Goal: Task Accomplishment & Management: Manage account settings

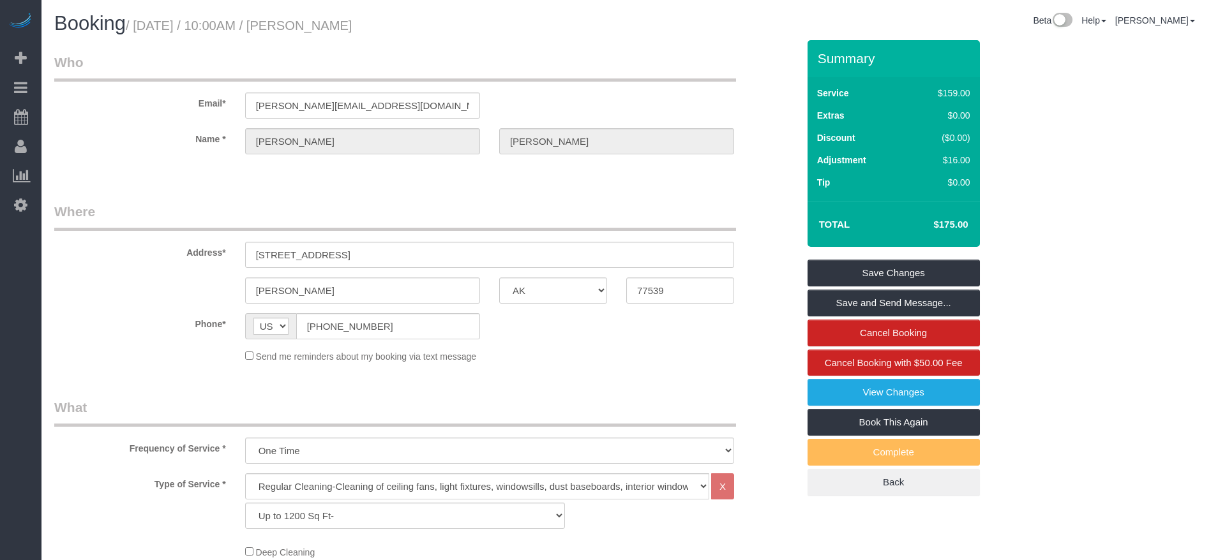
select select "[GEOGRAPHIC_DATA]"
select select "3"
select select "string:check"
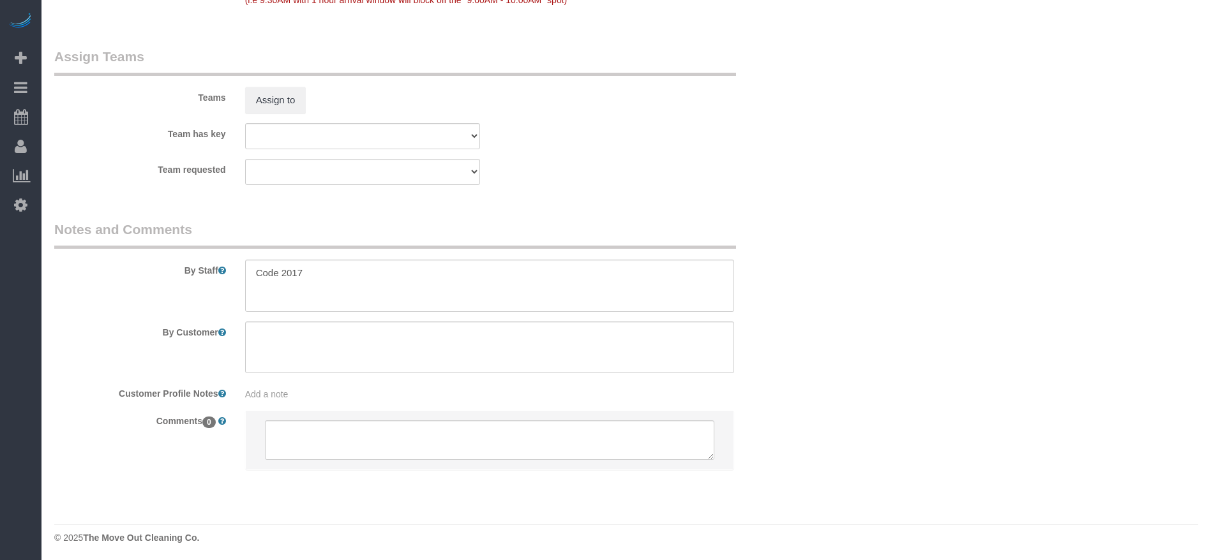
scroll to position [1292, 0]
drag, startPoint x: 253, startPoint y: 276, endPoint x: 343, endPoint y: 284, distance: 90.4
click at [343, 284] on textarea at bounding box center [489, 283] width 489 height 52
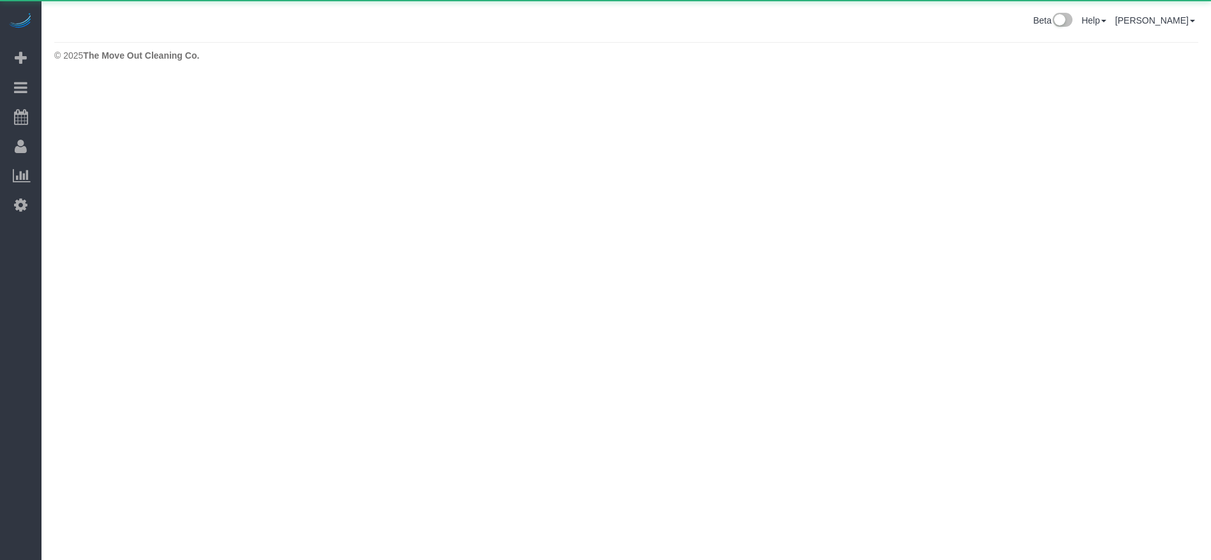
scroll to position [0, 0]
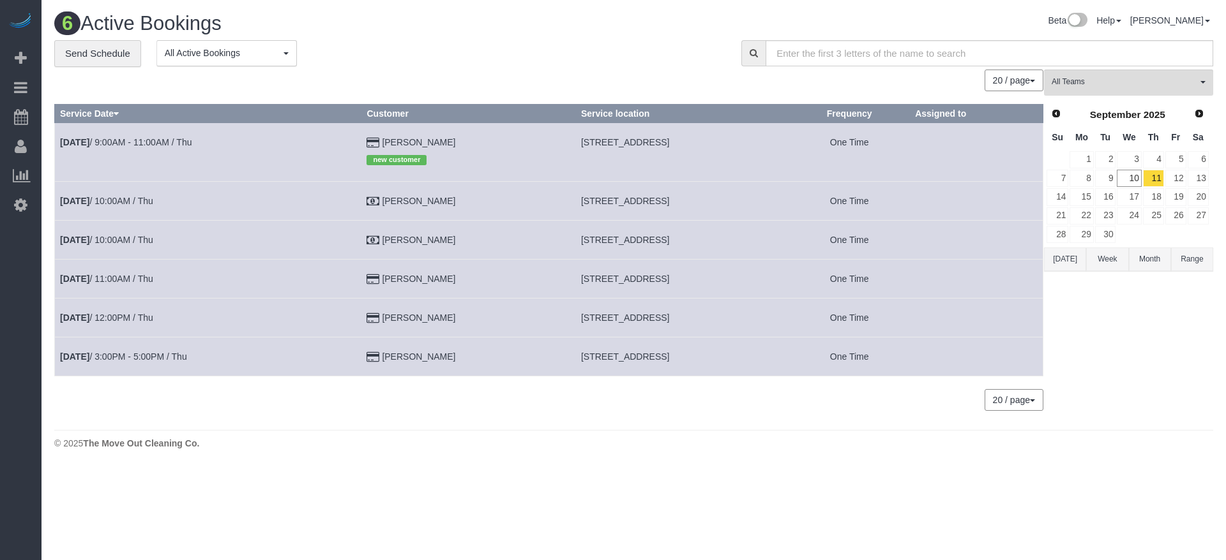
drag, startPoint x: 551, startPoint y: 277, endPoint x: 721, endPoint y: 273, distance: 169.8
click at [721, 273] on td "[STREET_ADDRESS]" at bounding box center [681, 279] width 213 height 39
copy span "[STREET_ADDRESS]"
click at [137, 278] on link "[DATE] 11:00AM / Thu" at bounding box center [106, 279] width 93 height 10
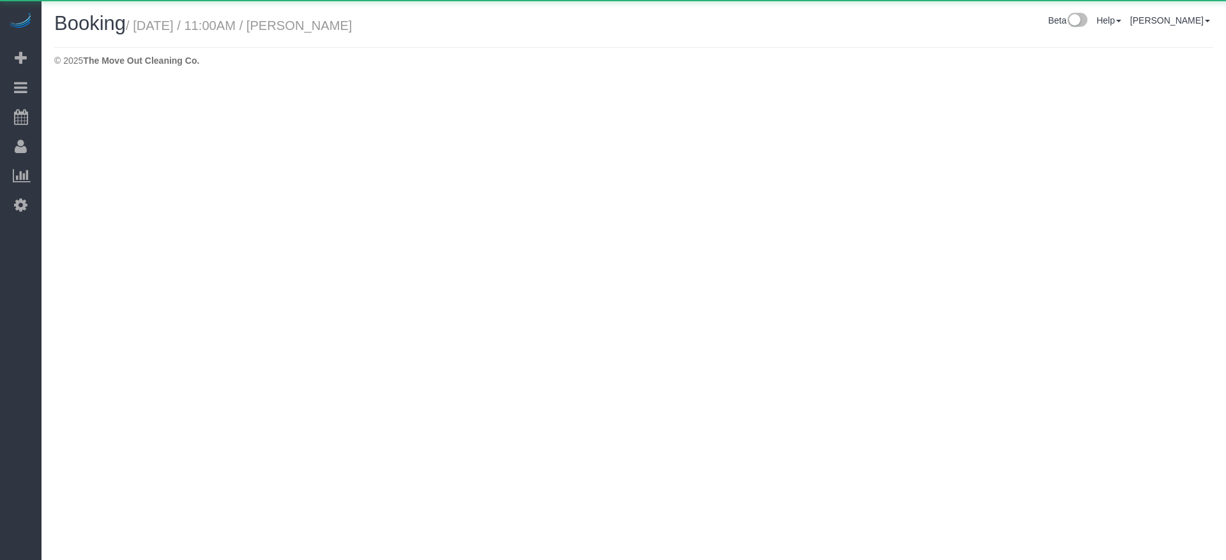
select select "[GEOGRAPHIC_DATA]"
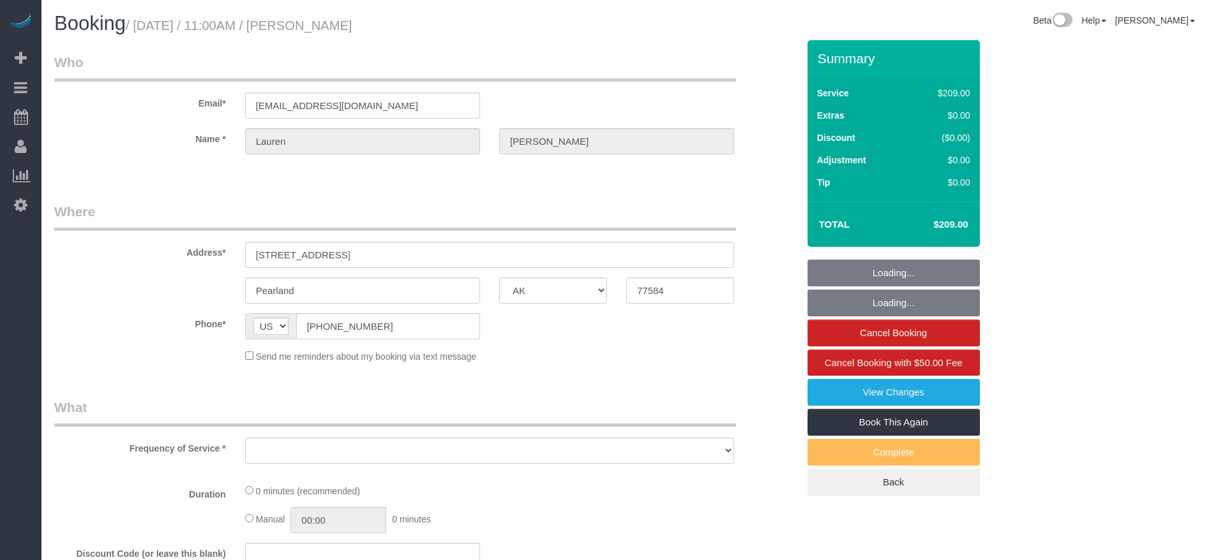
select select "string:fspay-011d77f5-4de5-4807-a614-6c77ffcef05c"
select select "object:1619"
select select "3"
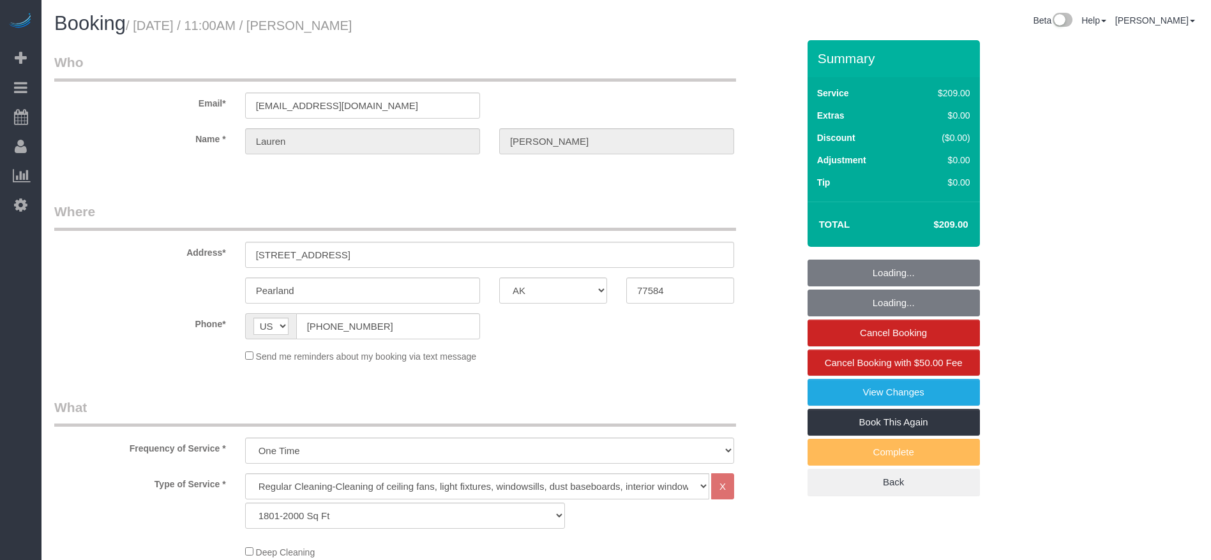
select select "object:1706"
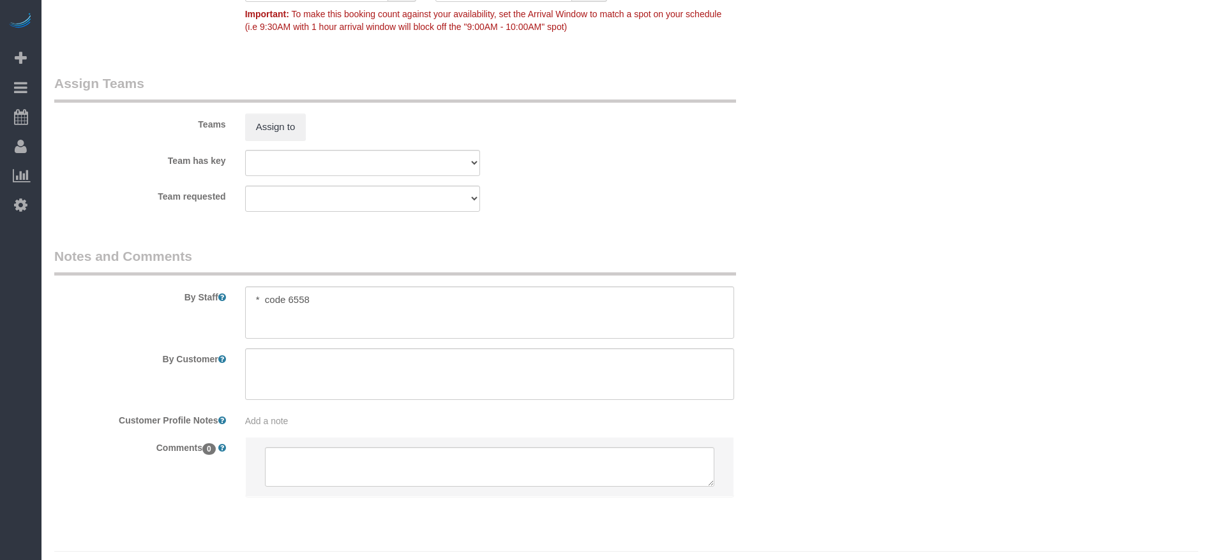
scroll to position [1289, 0]
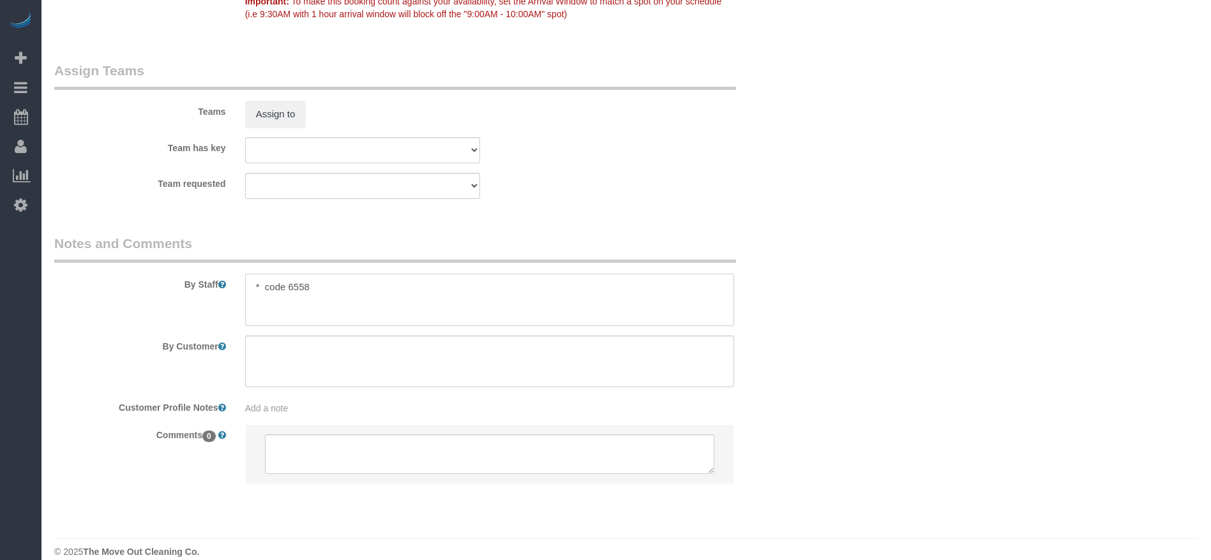
drag, startPoint x: 267, startPoint y: 289, endPoint x: 320, endPoint y: 283, distance: 53.2
click at [320, 283] on textarea at bounding box center [489, 300] width 489 height 52
drag, startPoint x: 262, startPoint y: 289, endPoint x: 364, endPoint y: 283, distance: 101.6
click at [364, 283] on textarea at bounding box center [489, 300] width 489 height 52
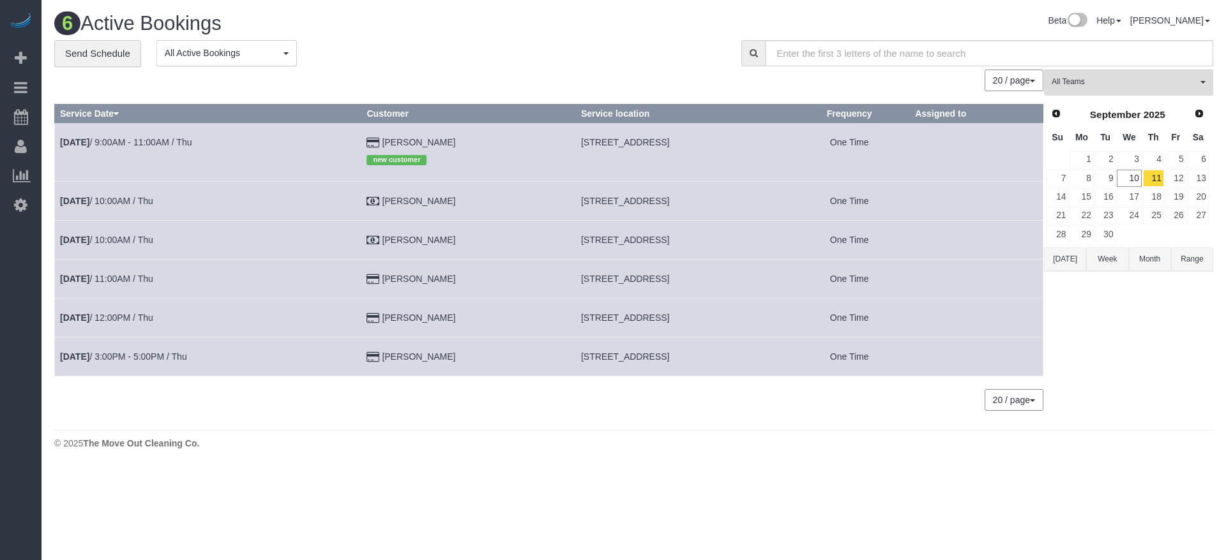
drag, startPoint x: 551, startPoint y: 195, endPoint x: 707, endPoint y: 191, distance: 155.8
click at [707, 191] on td "[STREET_ADDRESS]" at bounding box center [681, 201] width 213 height 39
copy span "[STREET_ADDRESS]"
click at [1057, 253] on button "[DATE]" at bounding box center [1065, 260] width 42 height 24
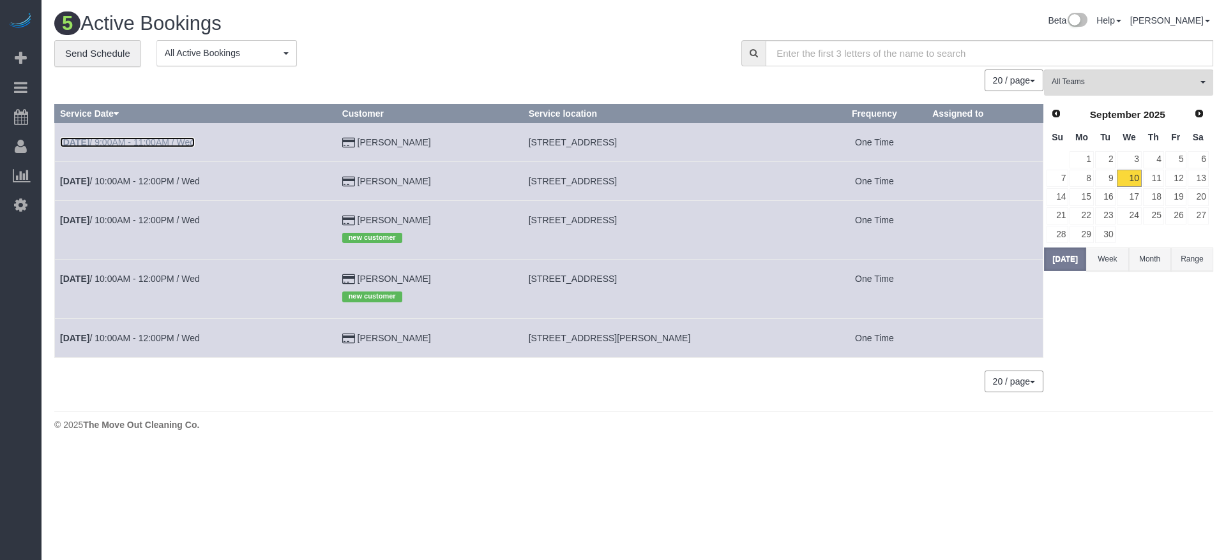
click at [188, 145] on link "[DATE] 9:00AM - 11:00AM / Wed" at bounding box center [127, 142] width 135 height 10
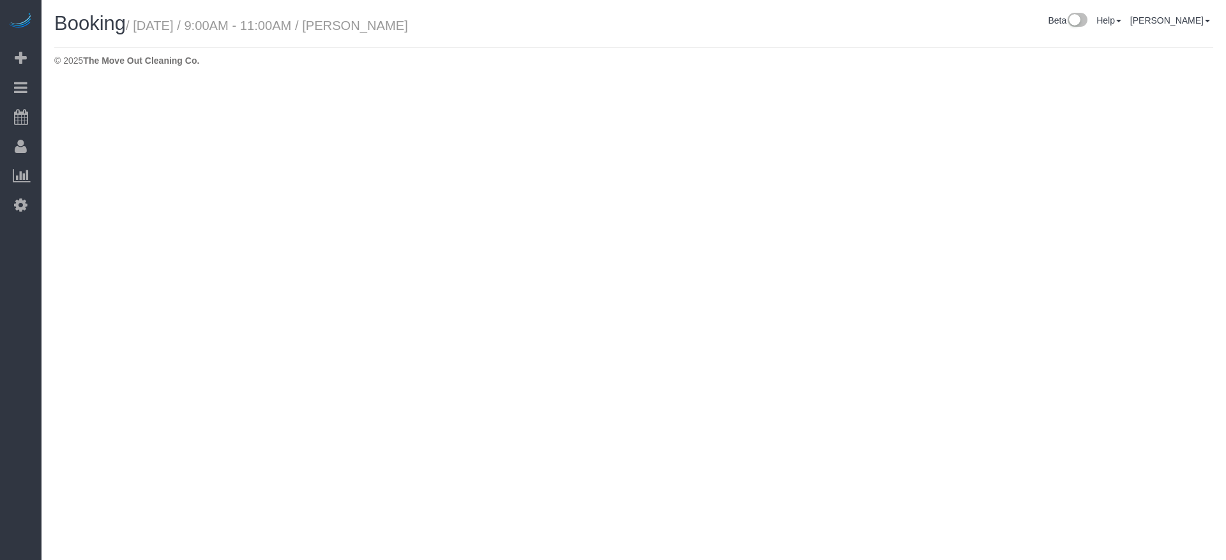
select select "[GEOGRAPHIC_DATA]"
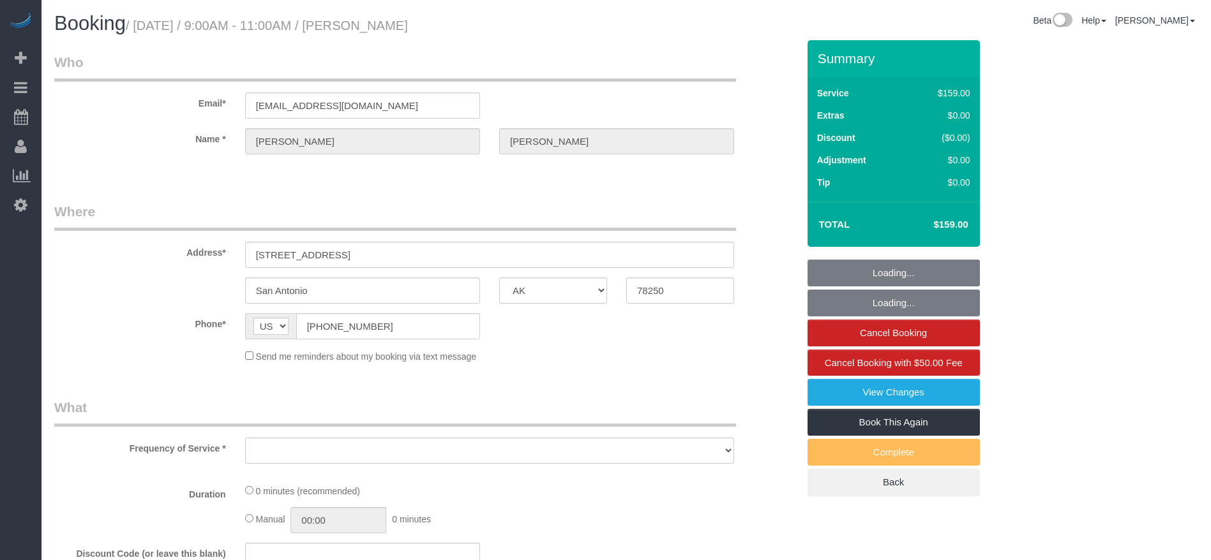
select select "object:2223"
select select "string:fspay-e87f6dd7-40e7-48f6-a75a-0cdb7976d94c"
select select "3"
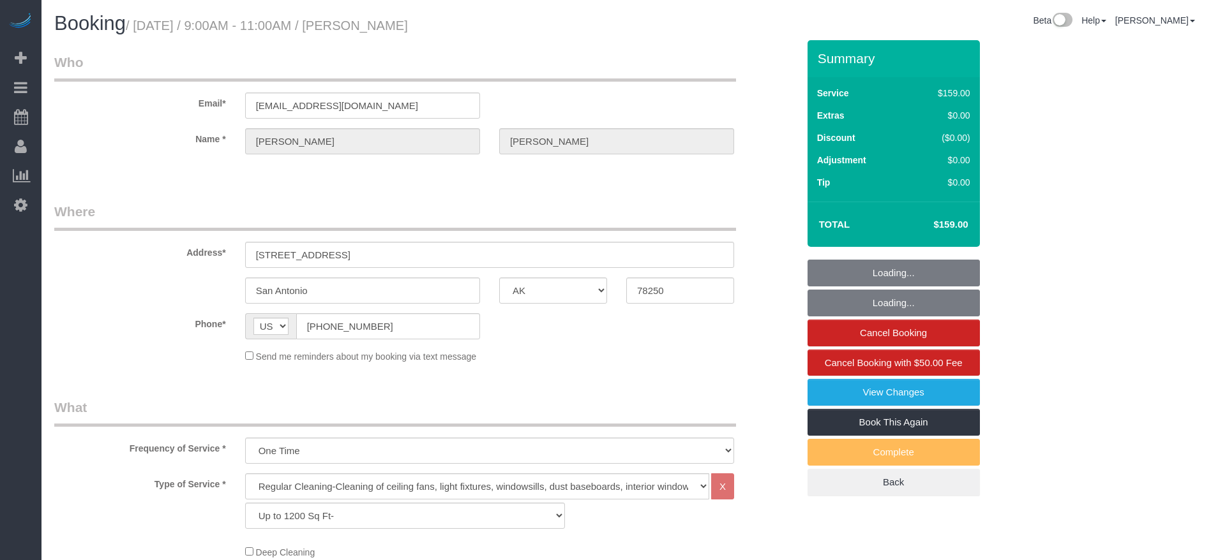
select select "object:2307"
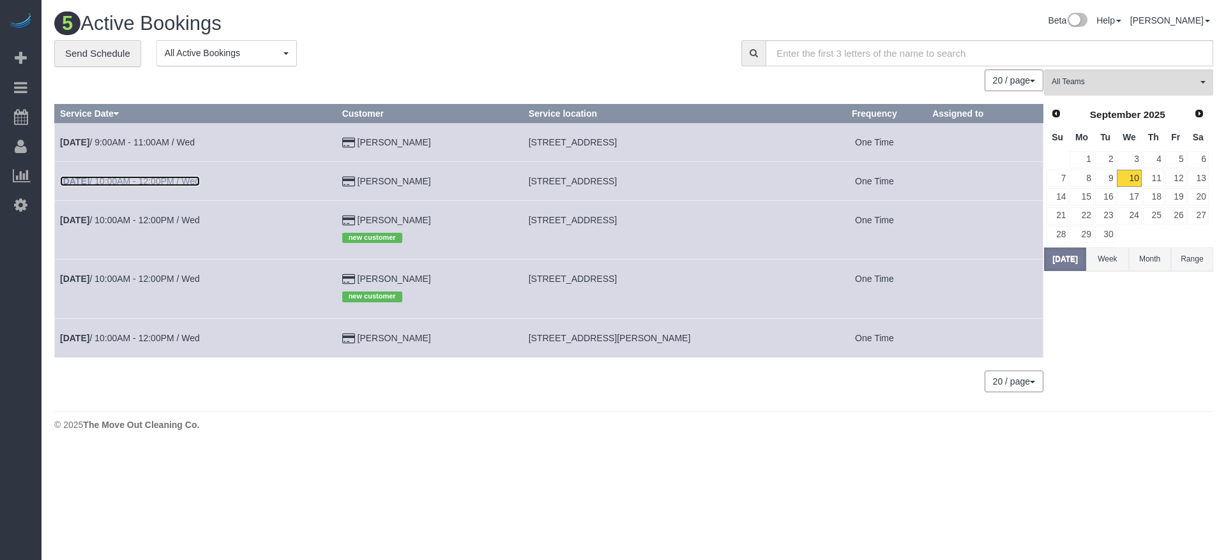
click at [137, 181] on link "[DATE] 10:00AM - 12:00PM / Wed" at bounding box center [130, 181] width 140 height 10
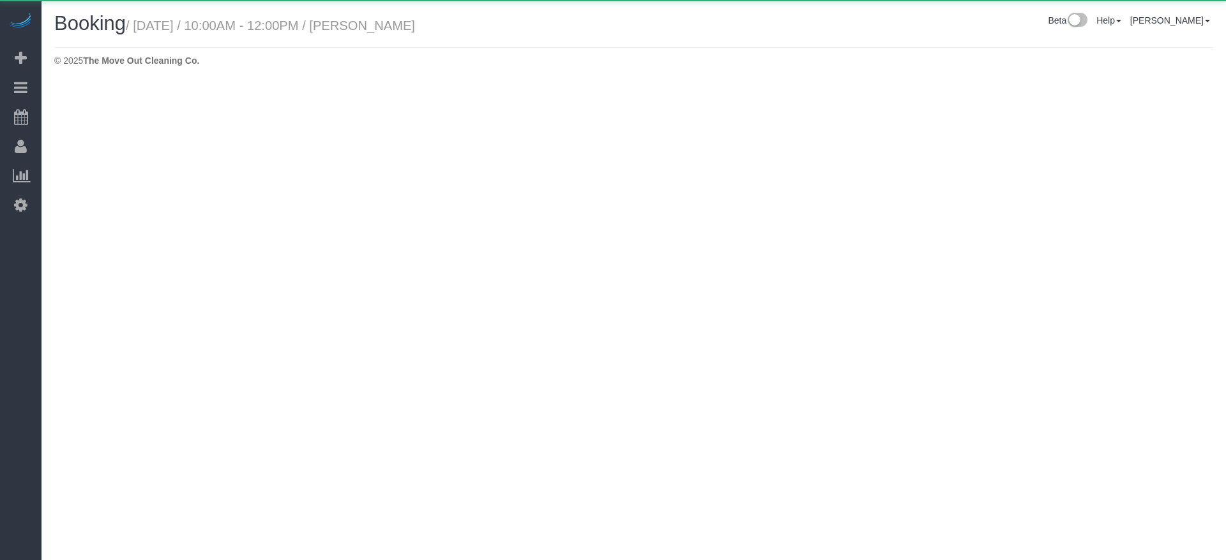
select select "[GEOGRAPHIC_DATA]"
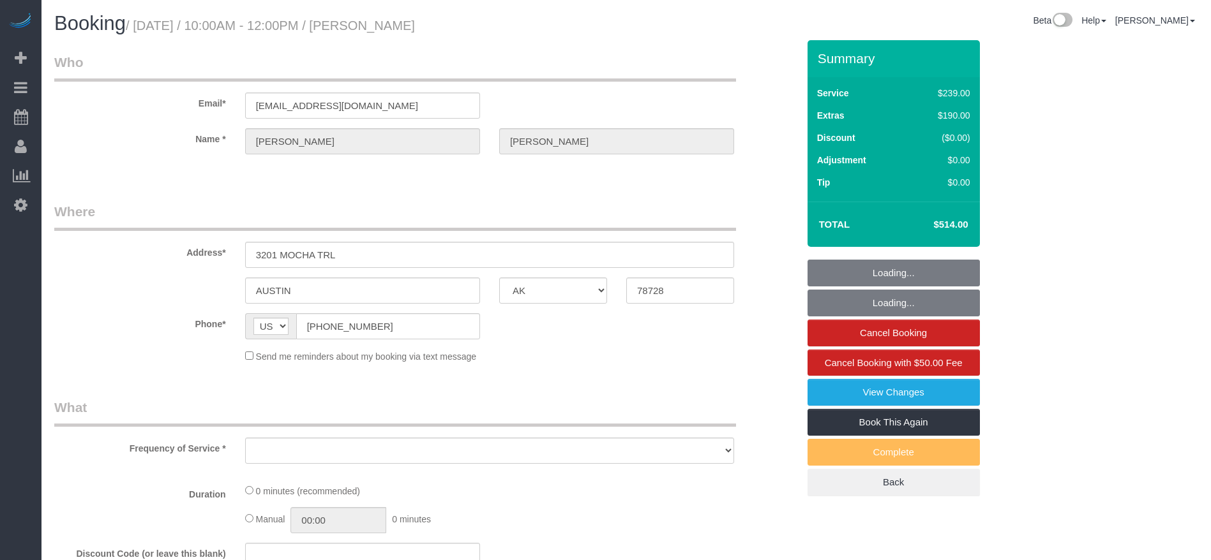
select select "object:2757"
select select "string:fspay-1584b672-7799-4da0-ab4b-99fc13385431"
select select "object:2835"
select select "3"
select select "spot60"
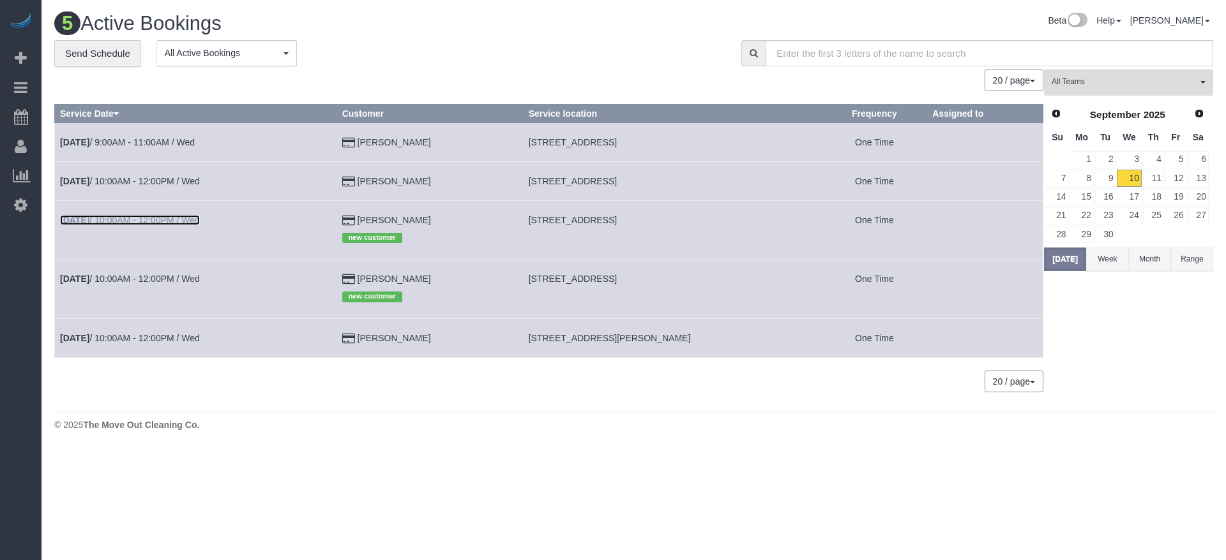
click at [200, 215] on link "[DATE] 10:00AM - 12:00PM / Wed" at bounding box center [130, 220] width 140 height 10
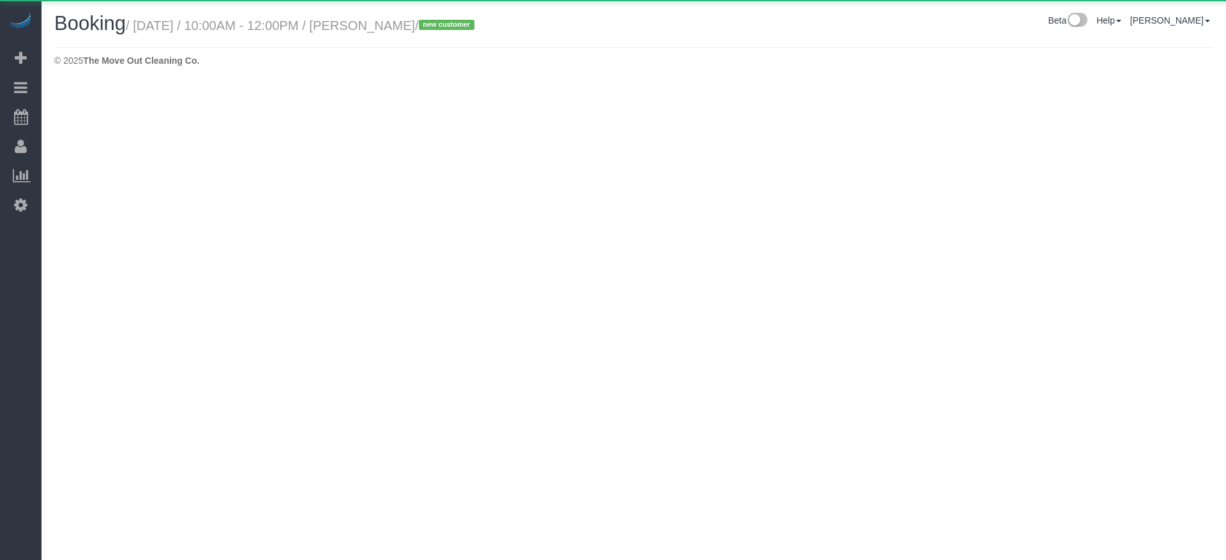
select select "[GEOGRAPHIC_DATA]"
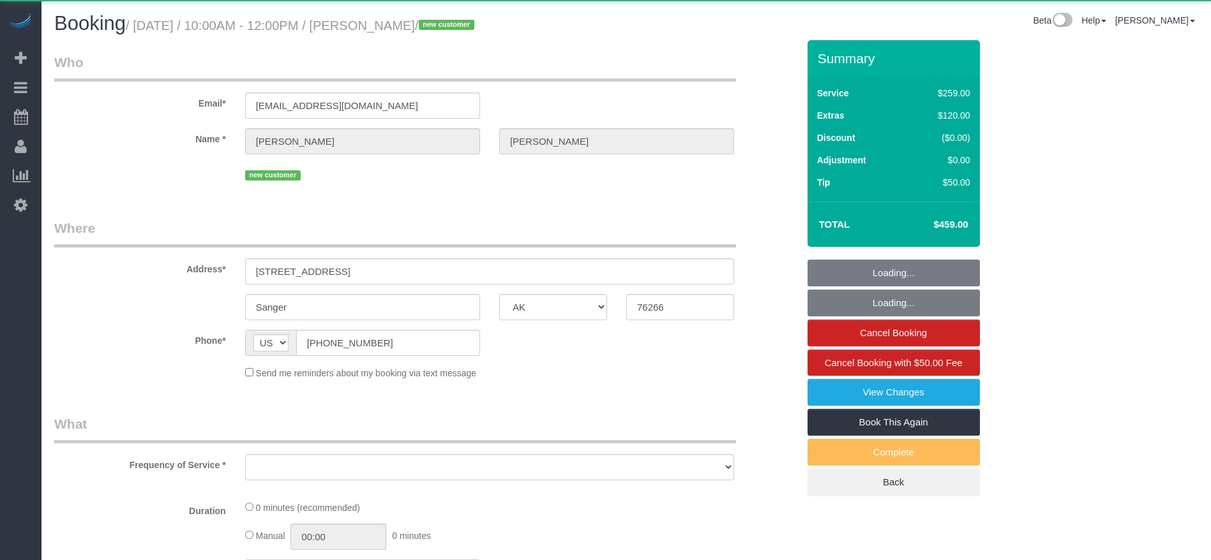
select select "object:3299"
select select "string:fspay-0e58aef2-d22f-4dbc-a089-fe004a7012d4"
select select "3"
select select "spot77"
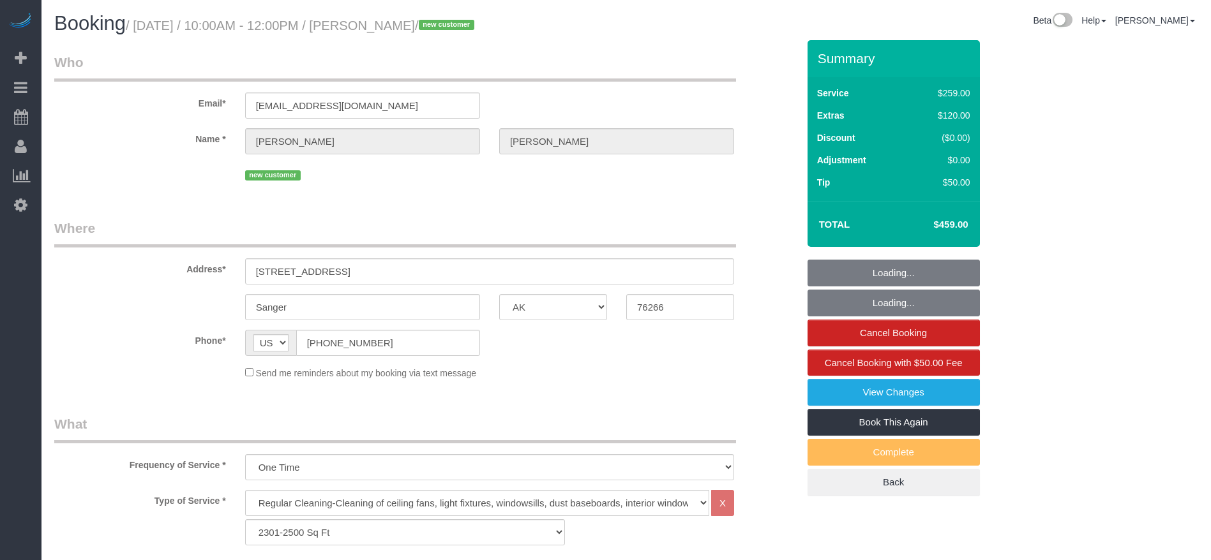
select select "object:3377"
select select "spot94"
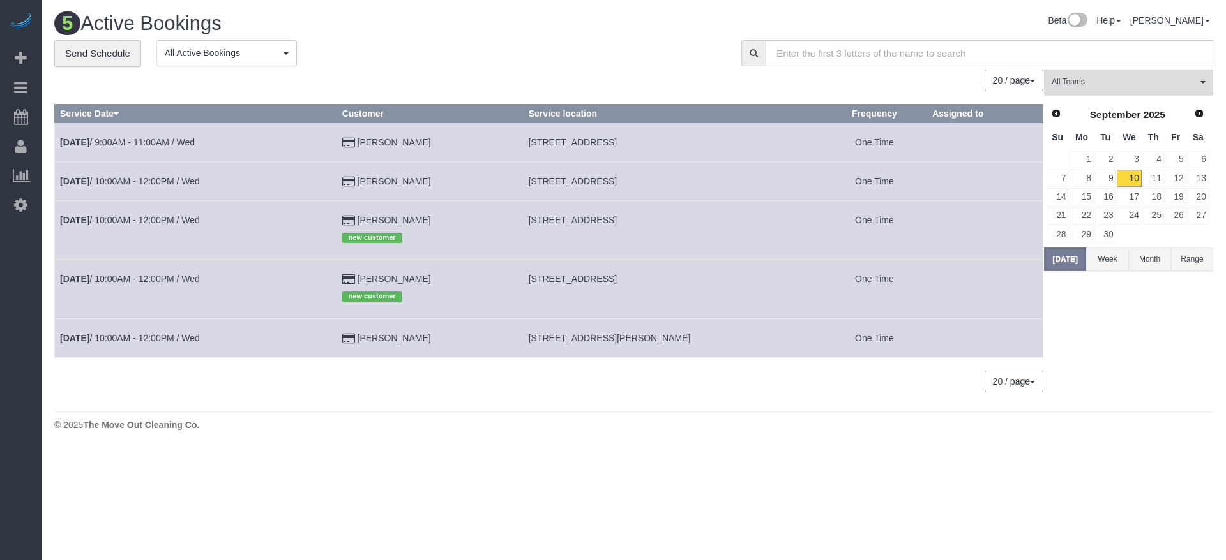
click at [191, 284] on td "[DATE] 10:00AM - 12:00PM / Wed" at bounding box center [196, 289] width 282 height 59
click at [199, 280] on link "[DATE] 10:00AM - 12:00PM / Wed" at bounding box center [130, 279] width 140 height 10
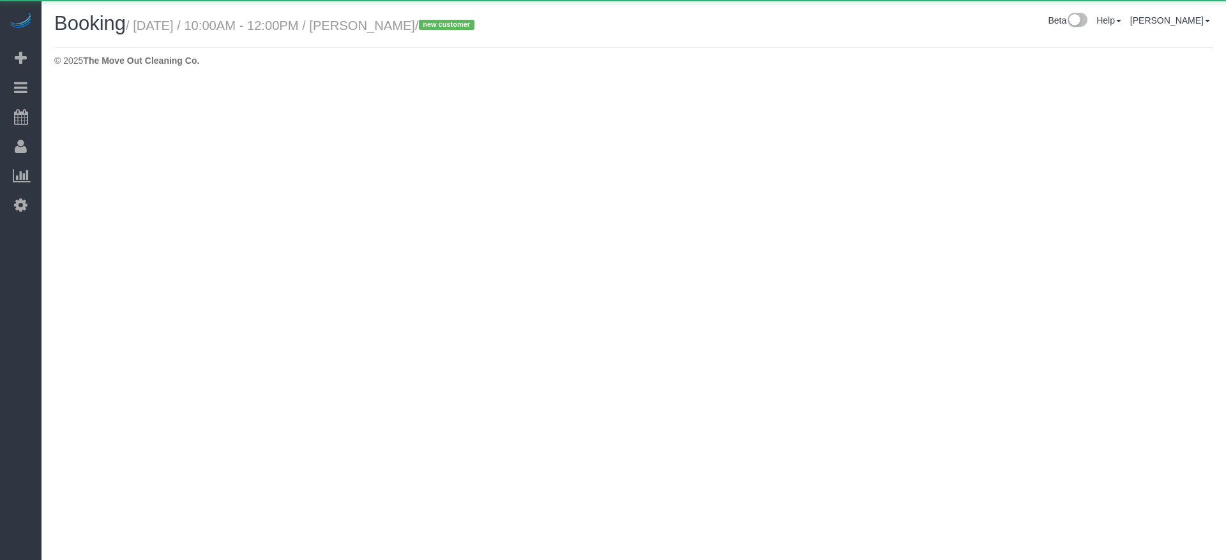
select select "[GEOGRAPHIC_DATA]"
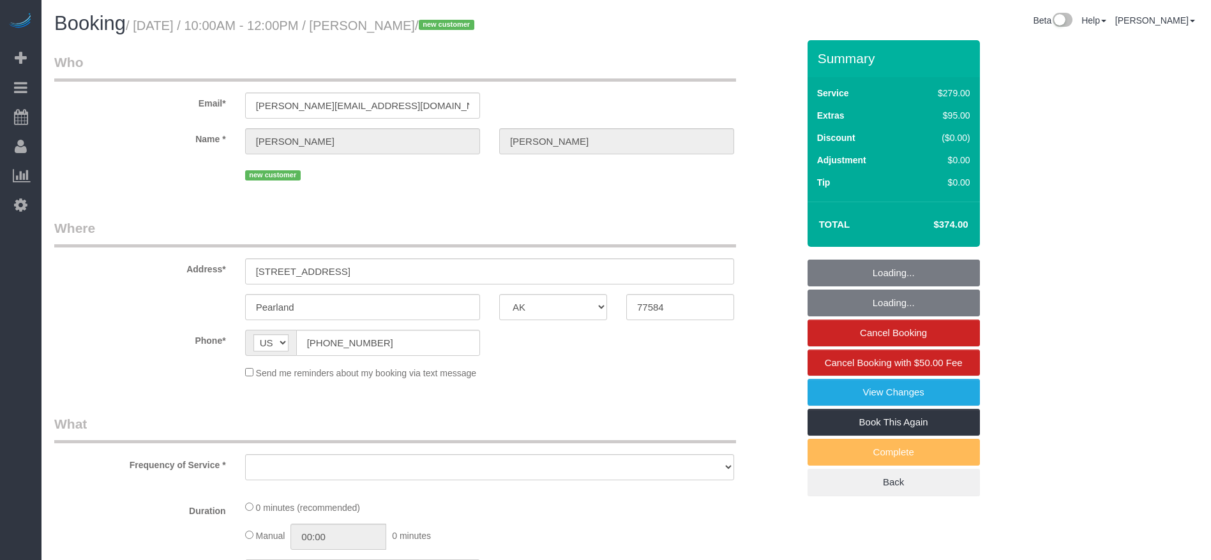
select select "object:3841"
select select "string:fspay-78a2ee28-c6a1-48a1-b0a4-0f9a8321fdb3"
select select "3"
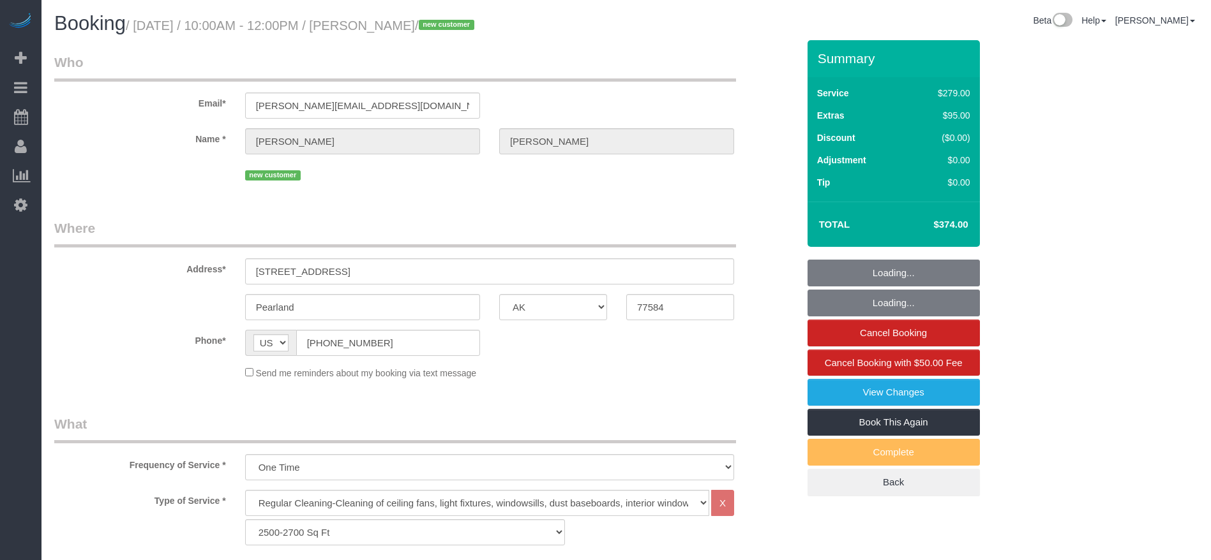
select select "spot111"
select select "object:3919"
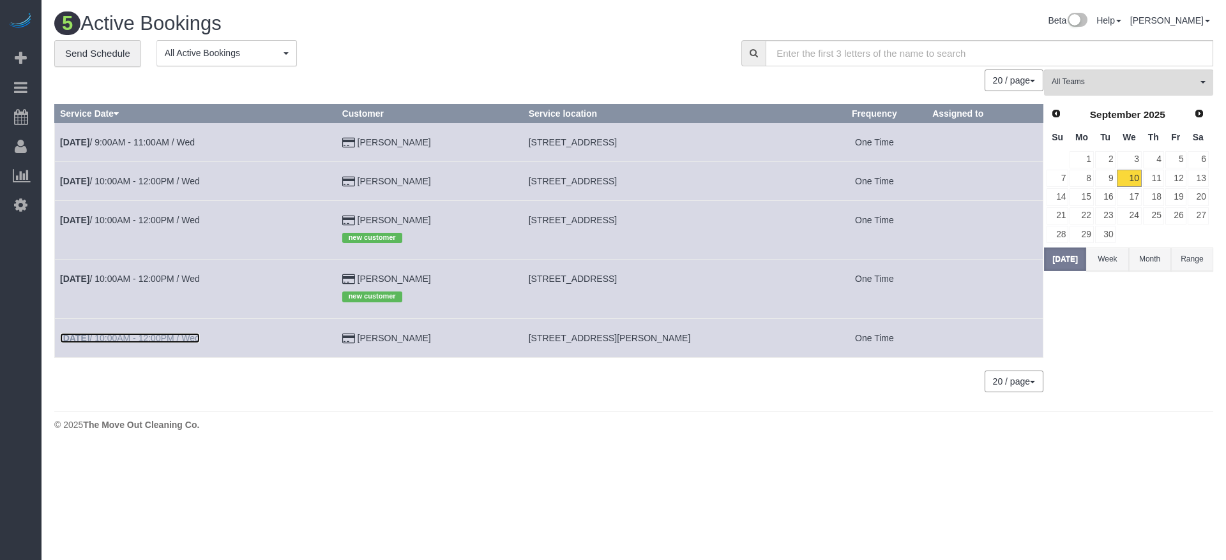
click at [200, 342] on link "[DATE] 10:00AM - 12:00PM / Wed" at bounding box center [130, 338] width 140 height 10
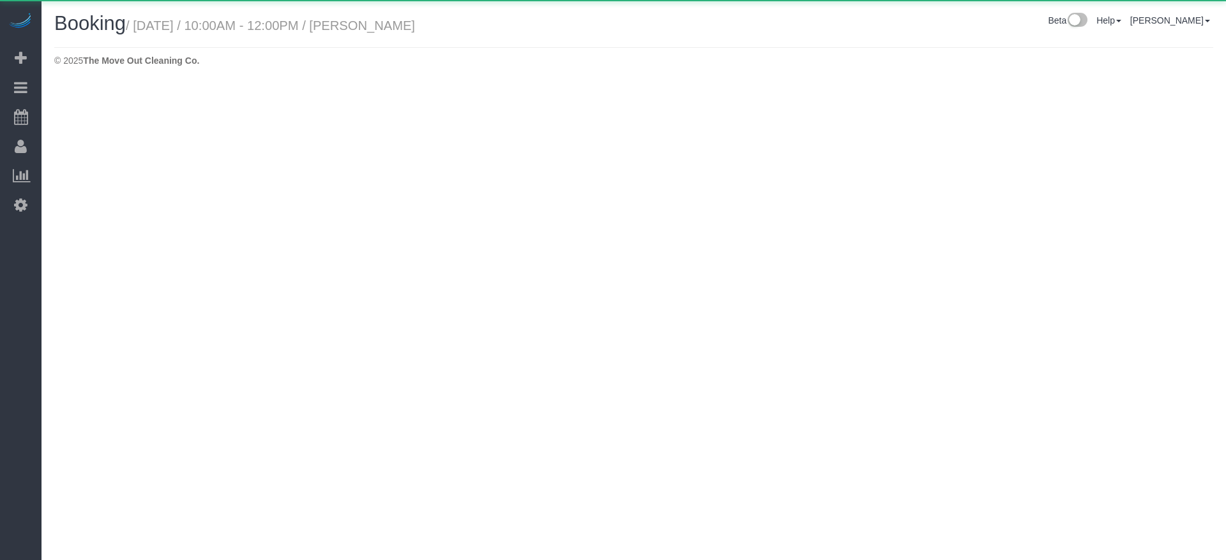
select select "[GEOGRAPHIC_DATA]"
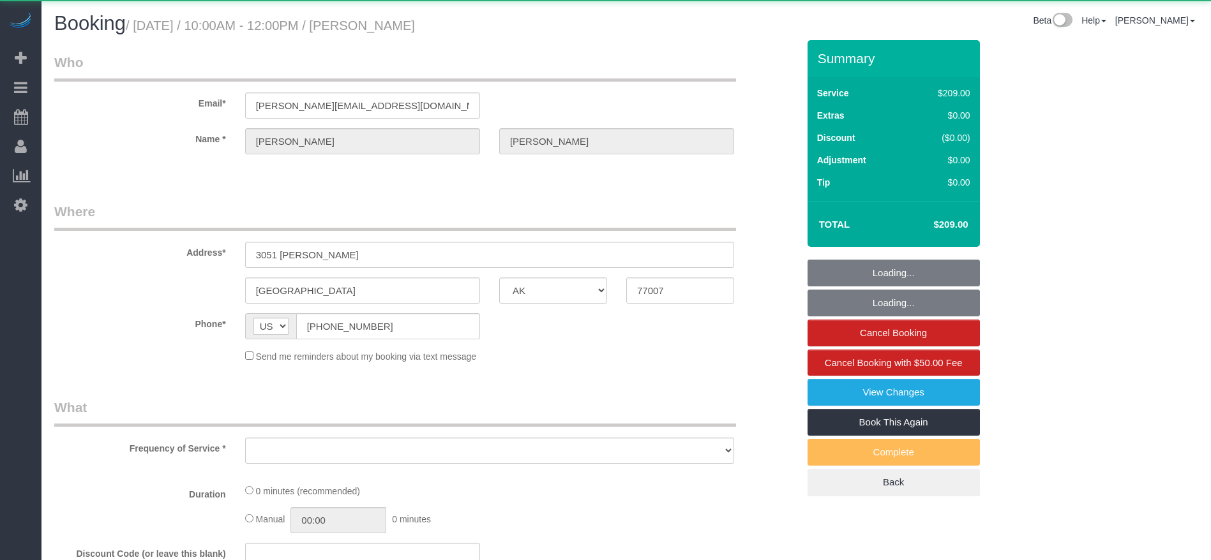
select select "object:4374"
select select "string:fspay-87b5292c-f804-4df5-929f-cb11962abfa2"
select select "3"
select select "spot128"
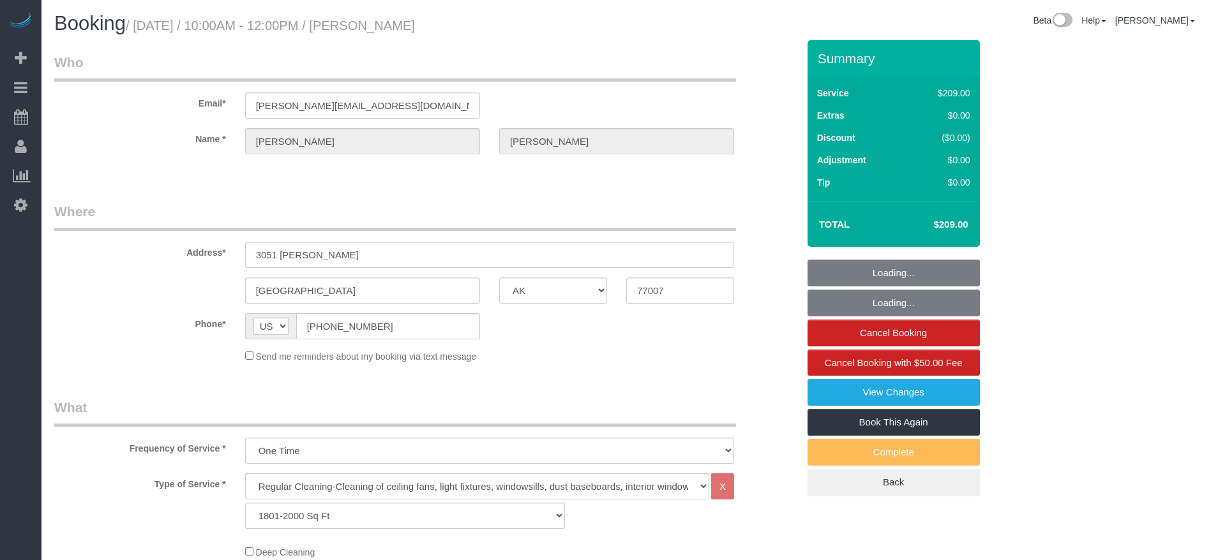
select select "object:4452"
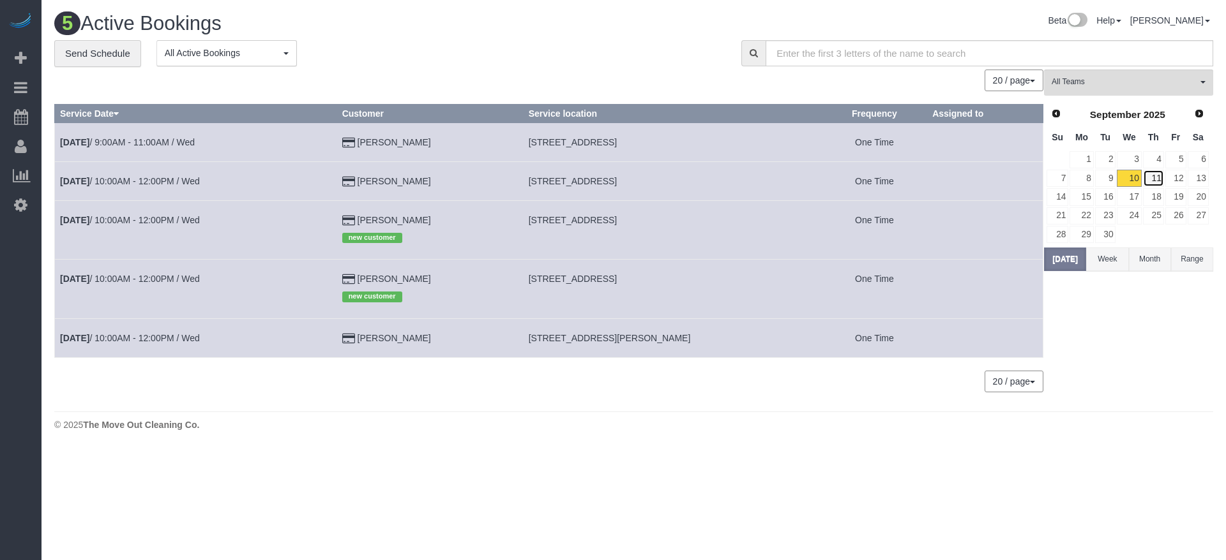
click at [1157, 176] on link "11" at bounding box center [1153, 178] width 21 height 17
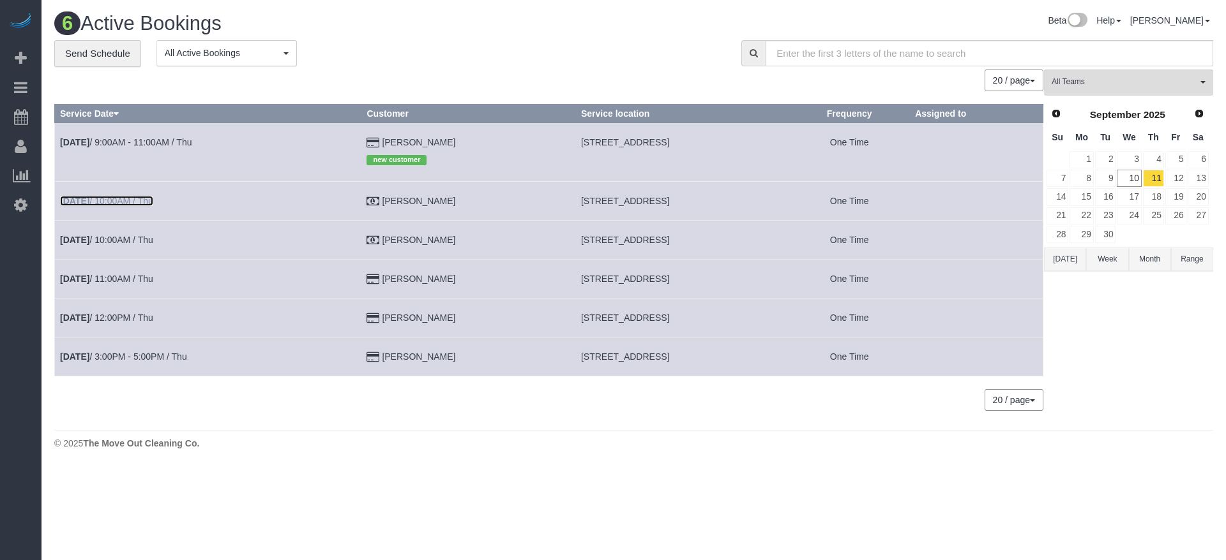
click at [89, 197] on b "[DATE]" at bounding box center [74, 201] width 29 height 10
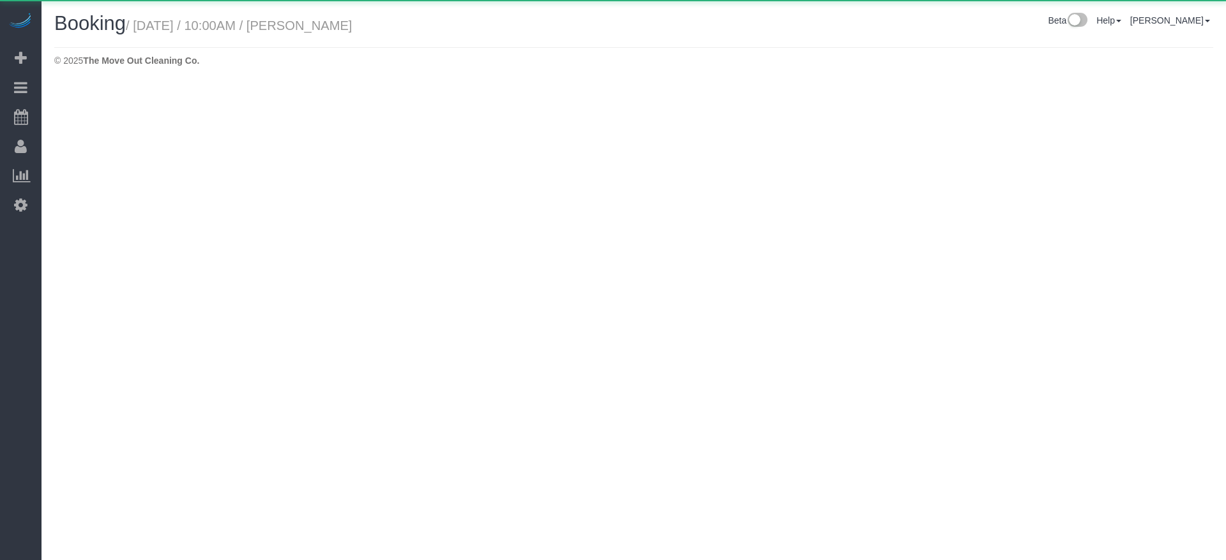
select select "[GEOGRAPHIC_DATA]"
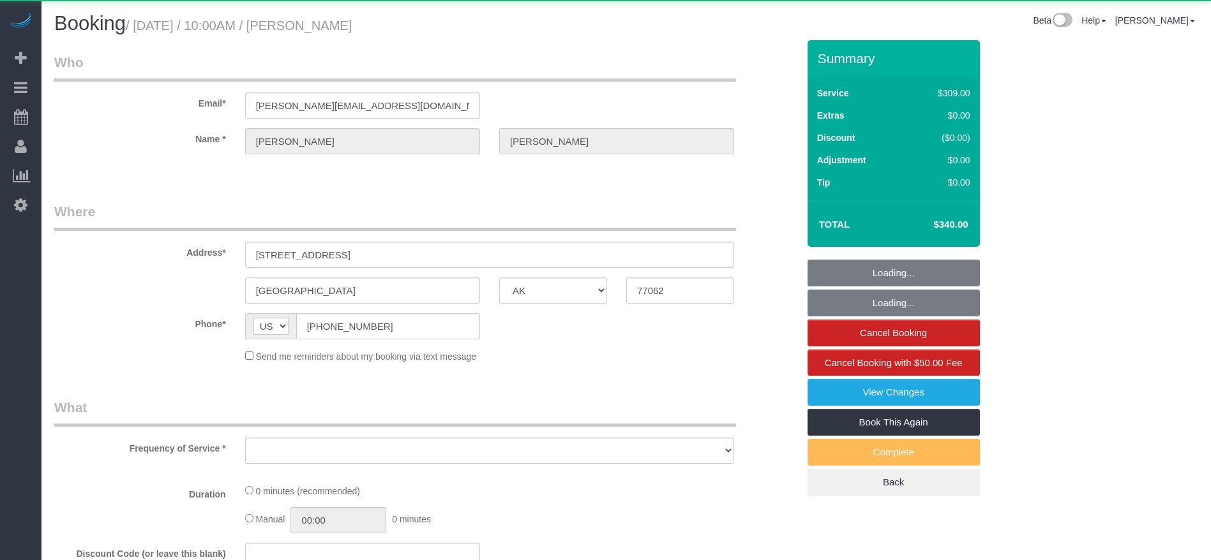
select select "object:4952"
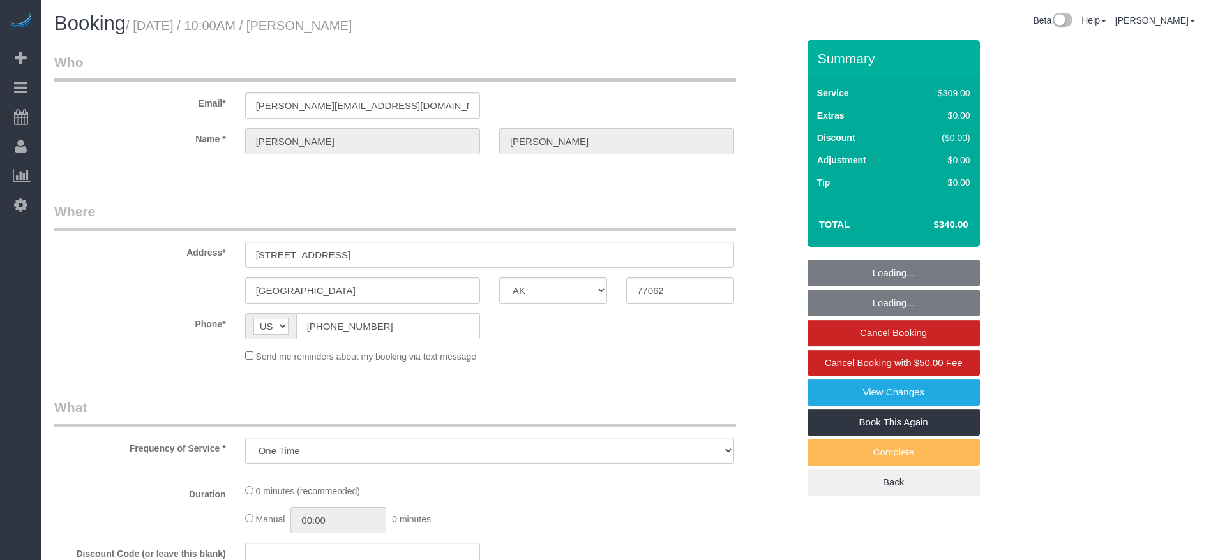
select select "3"
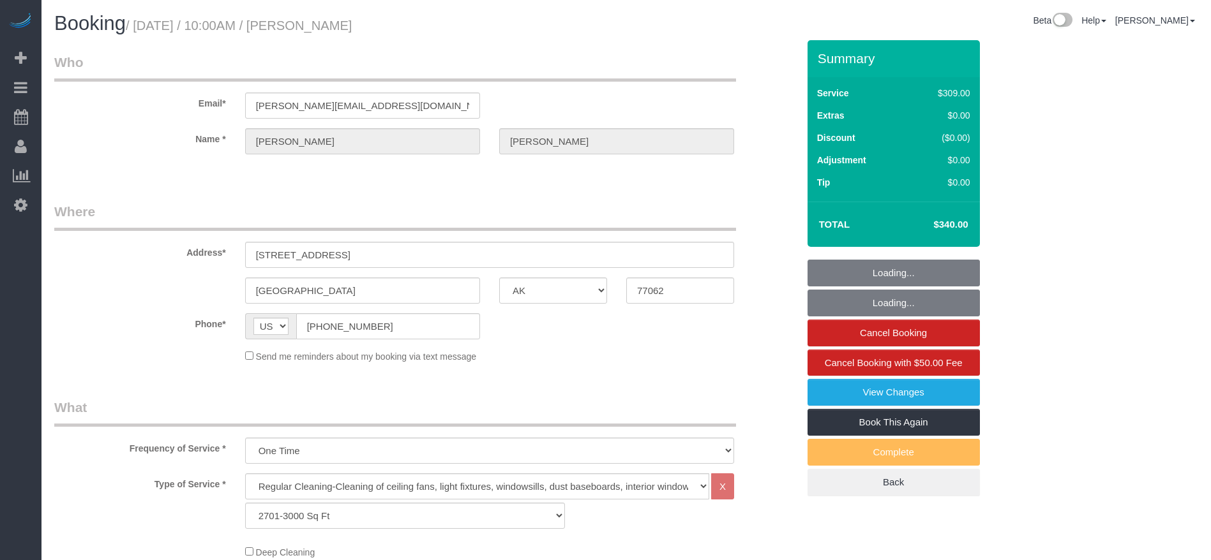
select select "object:5039"
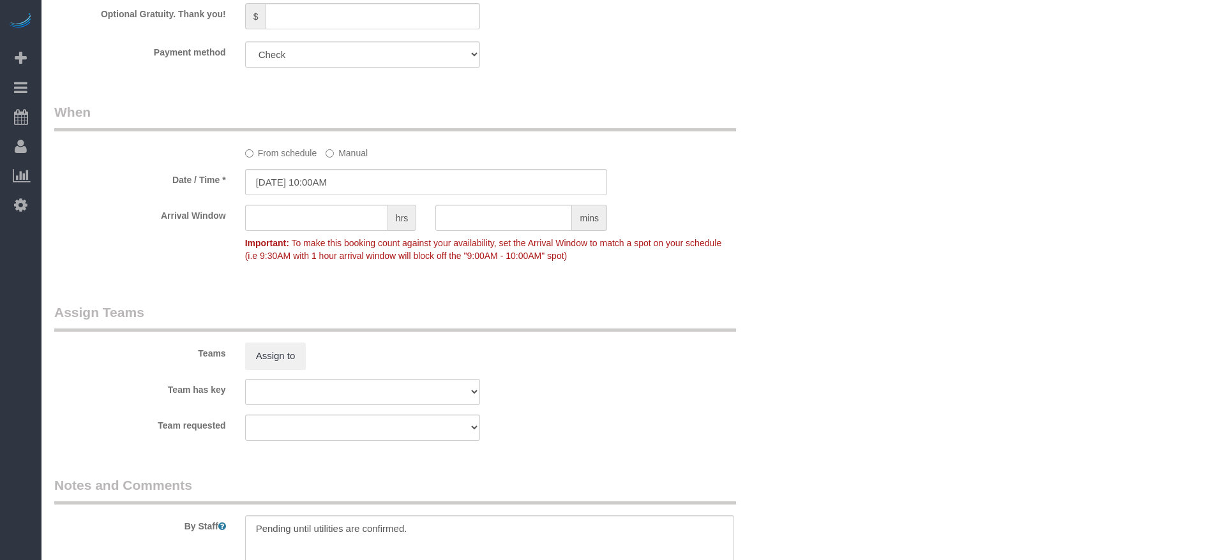
scroll to position [1175, 0]
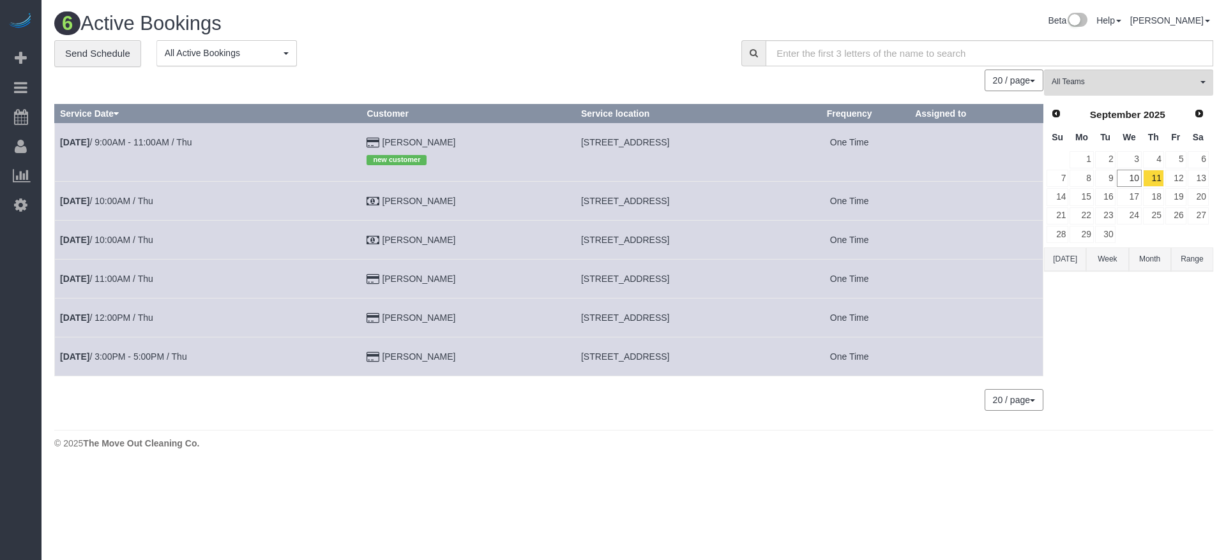
drag, startPoint x: 549, startPoint y: 199, endPoint x: 723, endPoint y: 194, distance: 174.3
click at [723, 194] on td "[STREET_ADDRESS]" at bounding box center [681, 201] width 213 height 39
copy span "[STREET_ADDRESS]"
click at [1175, 176] on link "12" at bounding box center [1175, 178] width 21 height 17
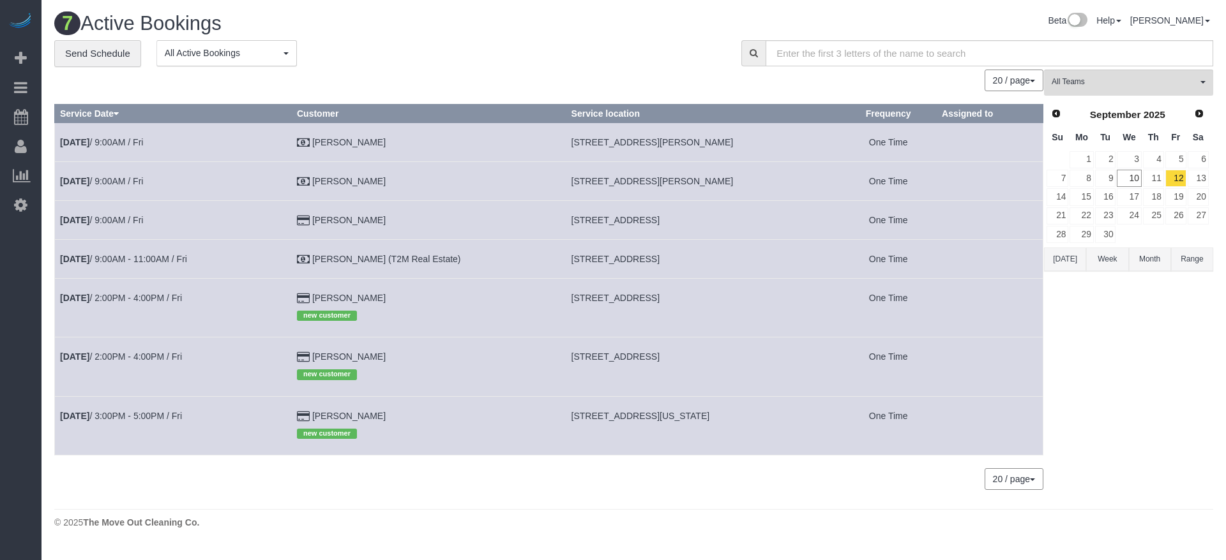
drag, startPoint x: 546, startPoint y: 221, endPoint x: 714, endPoint y: 218, distance: 167.3
click at [714, 218] on td "[STREET_ADDRESS]" at bounding box center [703, 219] width 274 height 39
copy span "[STREET_ADDRESS]"
click at [136, 221] on link "[DATE] 9:00AM / Fri" at bounding box center [101, 220] width 83 height 10
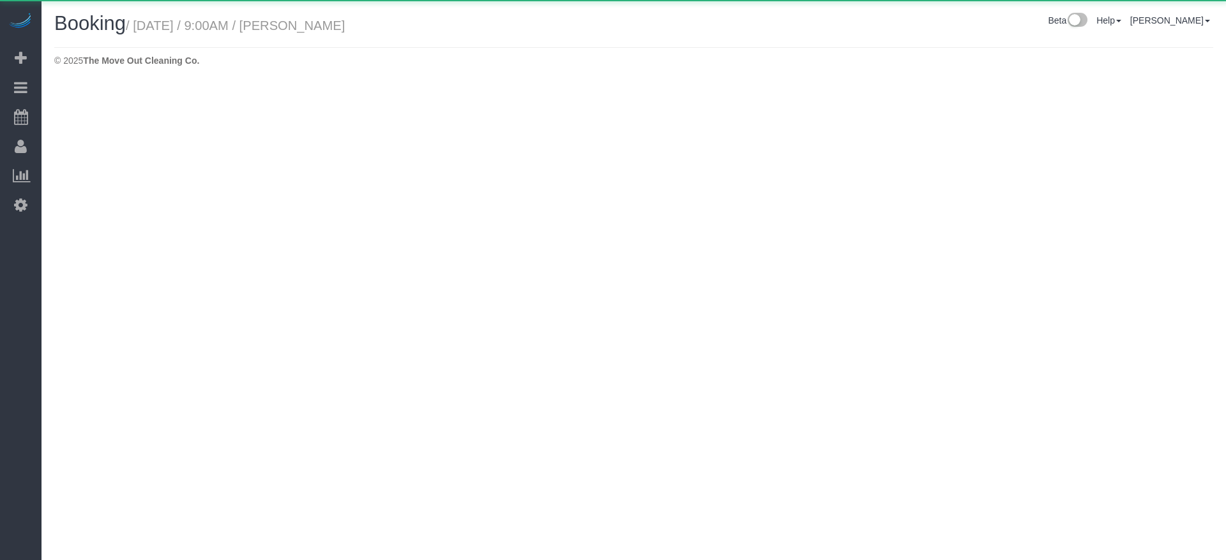
select select "[GEOGRAPHIC_DATA]"
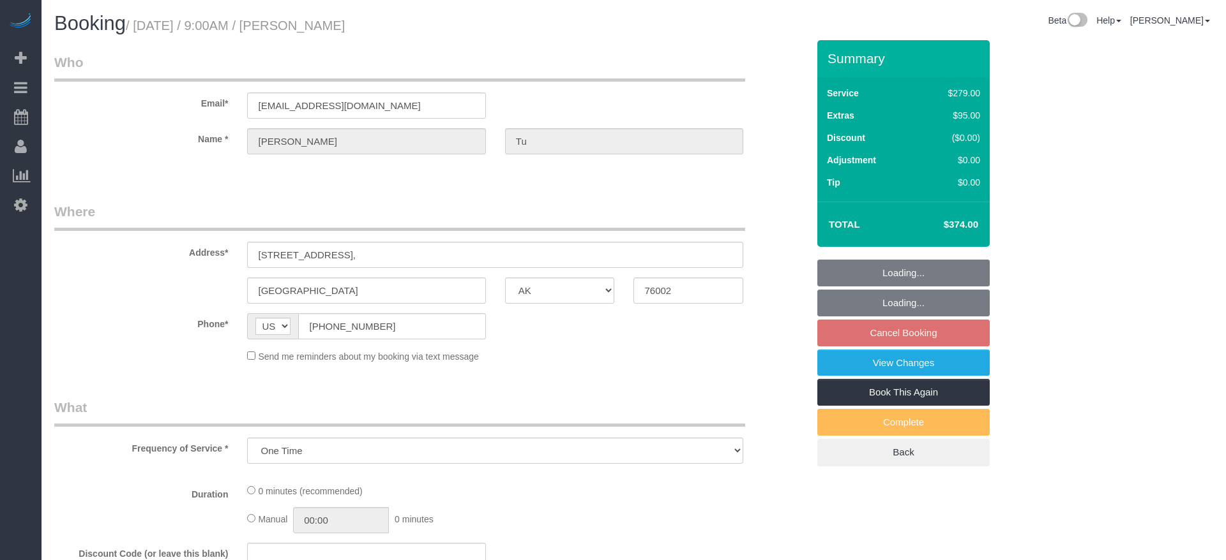
select select "string:fspay-a313df87-758b-46ad-a639-6a3223da5fc5"
select select "3"
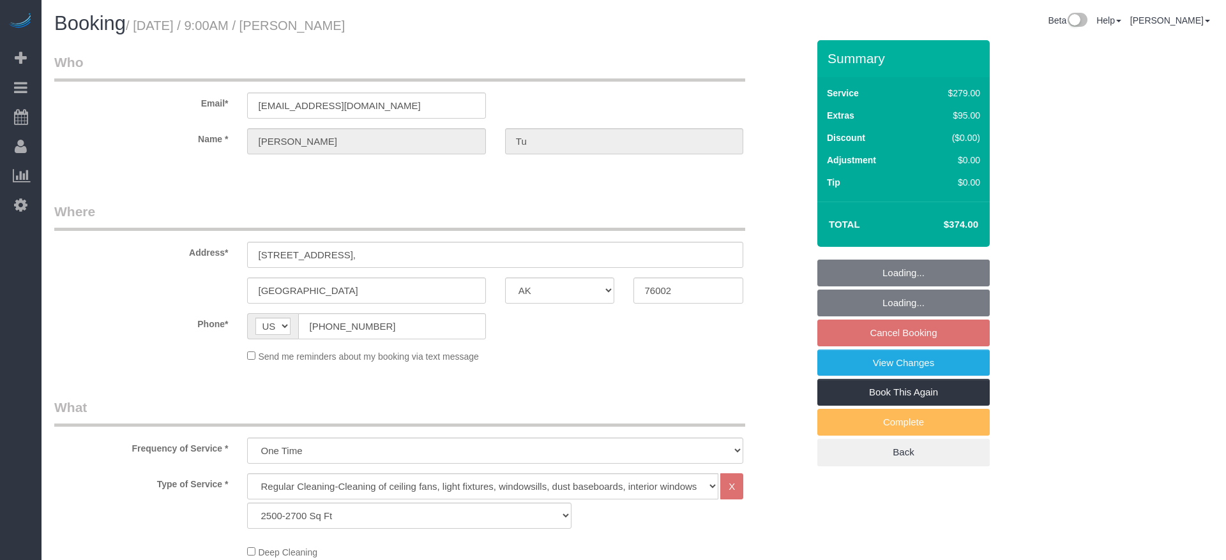
select select "object:5655"
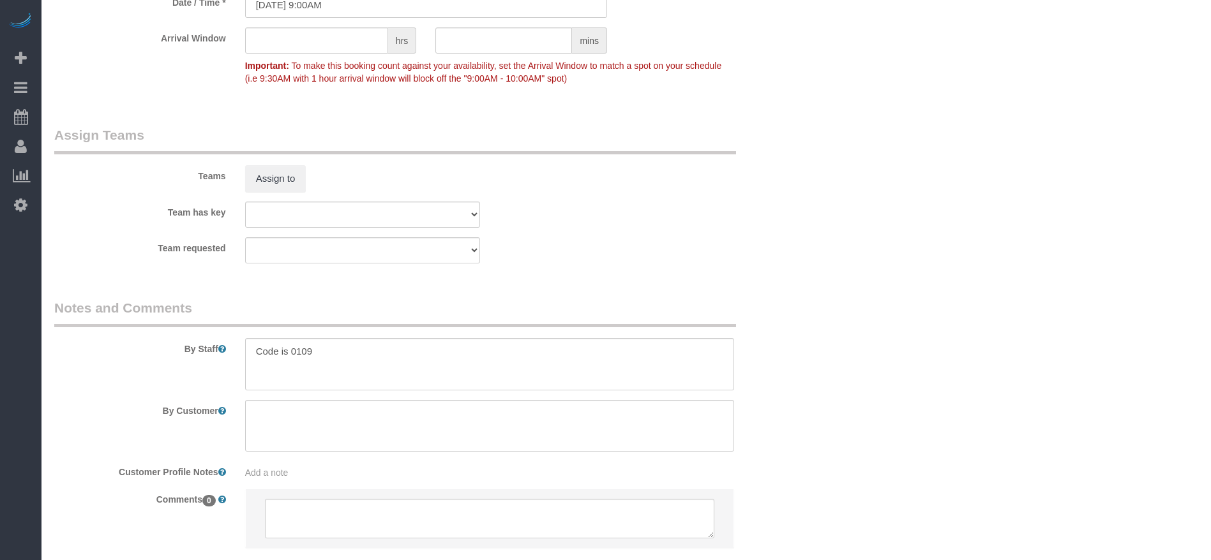
scroll to position [1238, 0]
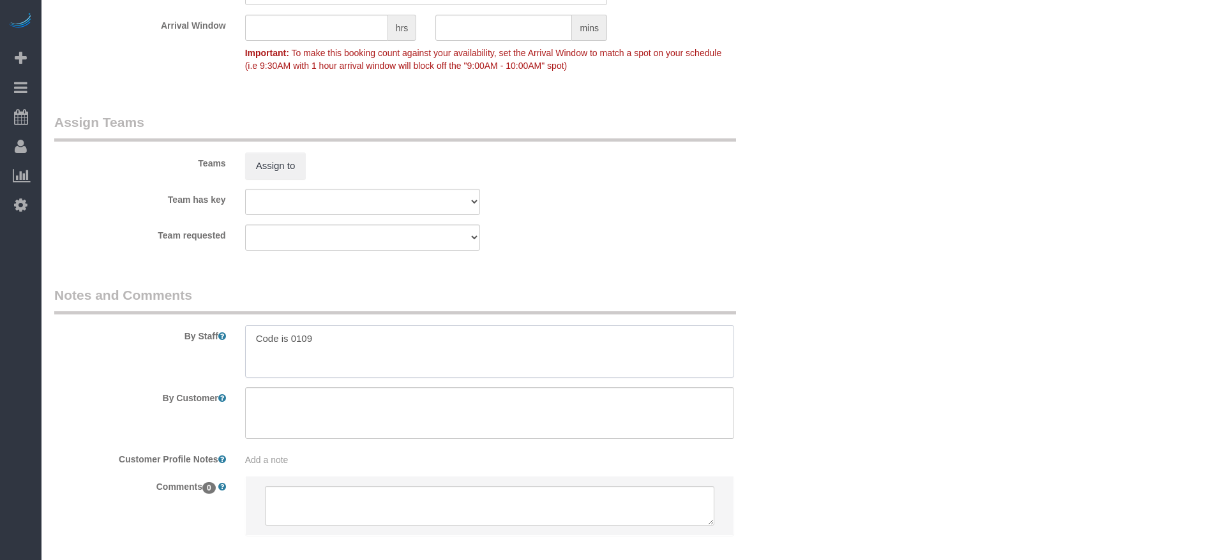
drag, startPoint x: 257, startPoint y: 339, endPoint x: 331, endPoint y: 336, distance: 74.1
click at [331, 336] on textarea at bounding box center [489, 352] width 489 height 52
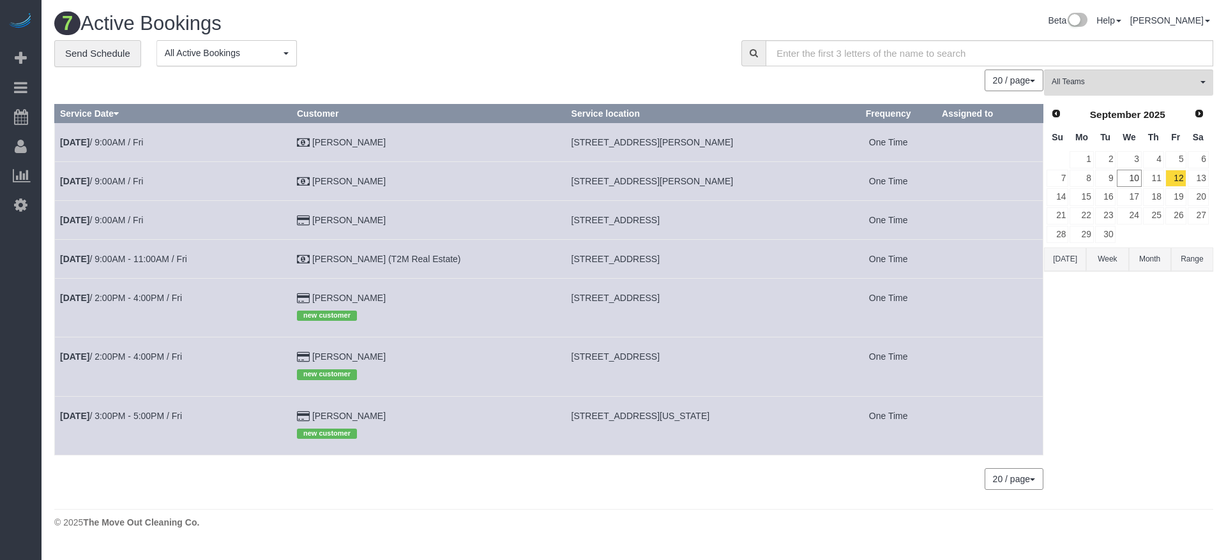
drag, startPoint x: 548, startPoint y: 260, endPoint x: 717, endPoint y: 258, distance: 168.5
click at [717, 258] on td "[STREET_ADDRESS]" at bounding box center [703, 258] width 274 height 39
copy span "[STREET_ADDRESS]"
click at [181, 258] on link "[DATE] 9:00AM - 11:00AM / Fri" at bounding box center [123, 259] width 127 height 10
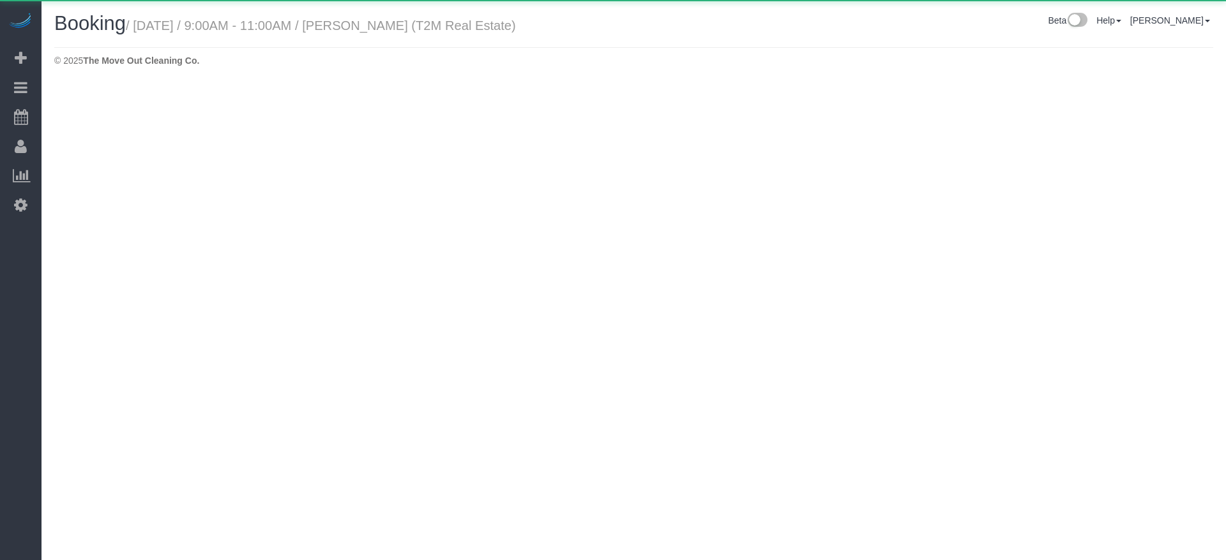
select select "[GEOGRAPHIC_DATA]"
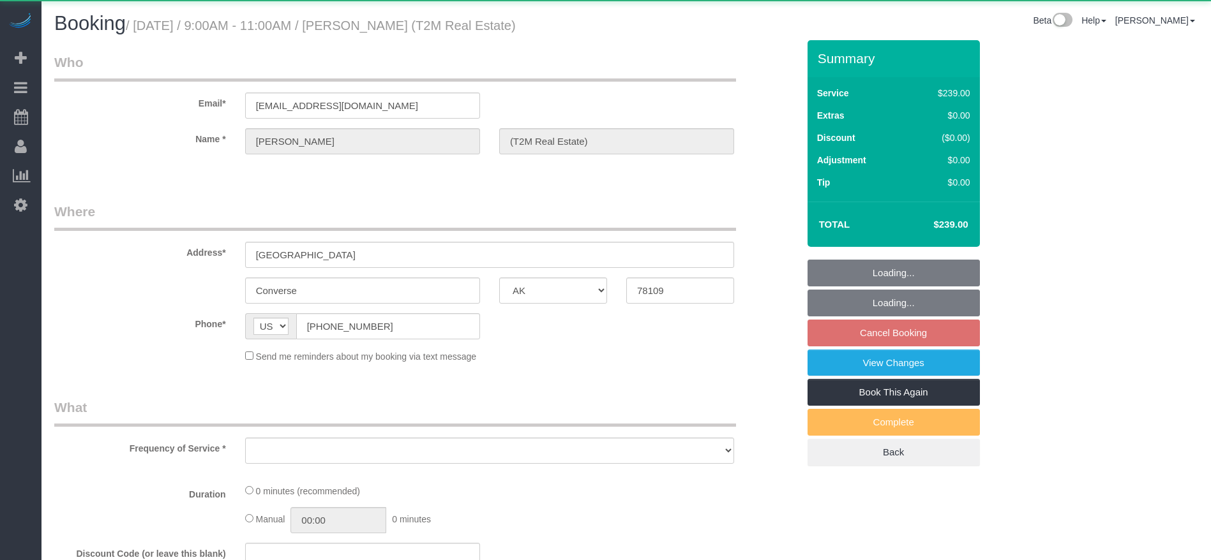
select select "3"
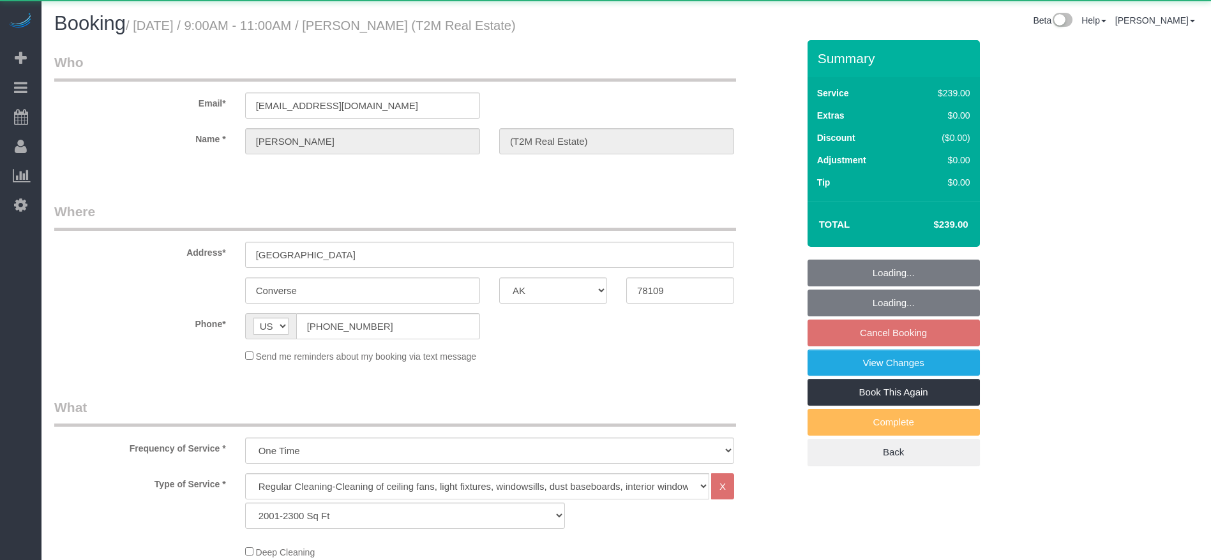
select select "object:6201"
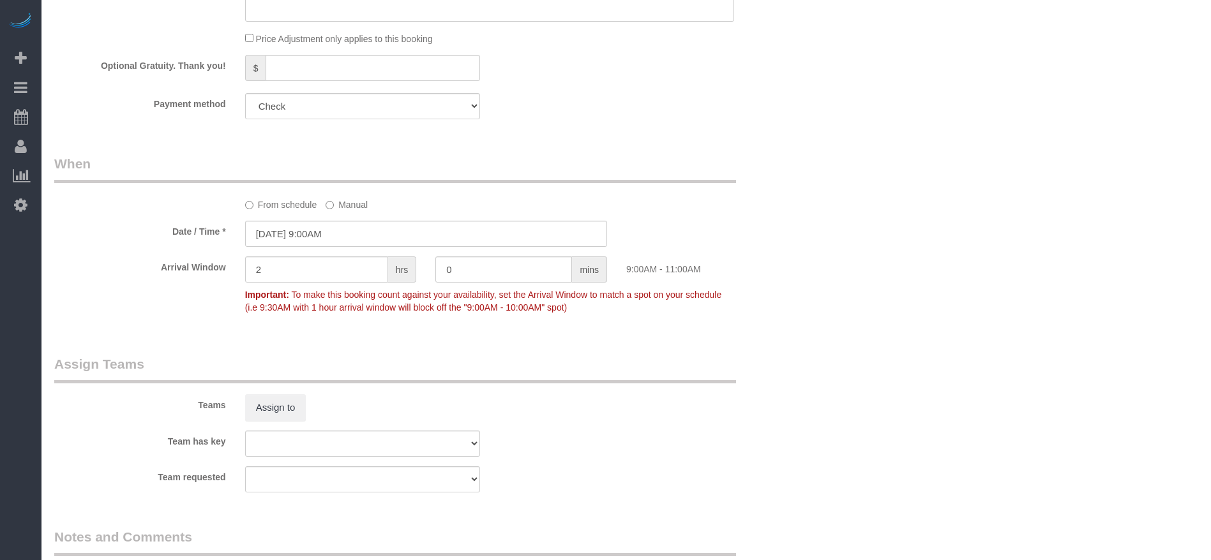
scroll to position [1098, 0]
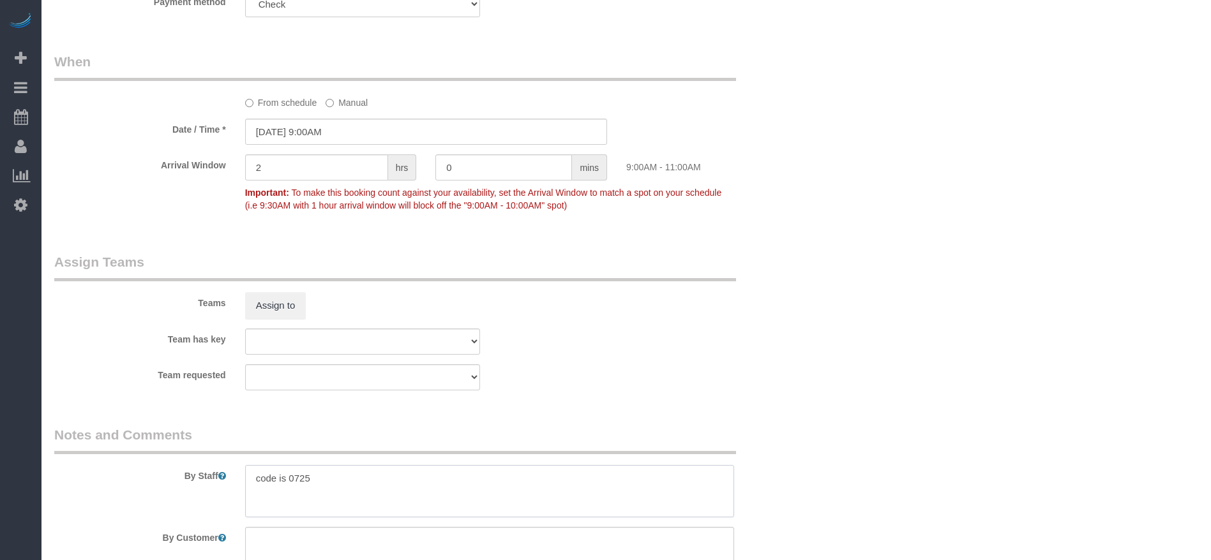
drag, startPoint x: 255, startPoint y: 481, endPoint x: 350, endPoint y: 474, distance: 95.3
click at [350, 474] on textarea at bounding box center [489, 491] width 489 height 52
